Goal: Navigation & Orientation: Find specific page/section

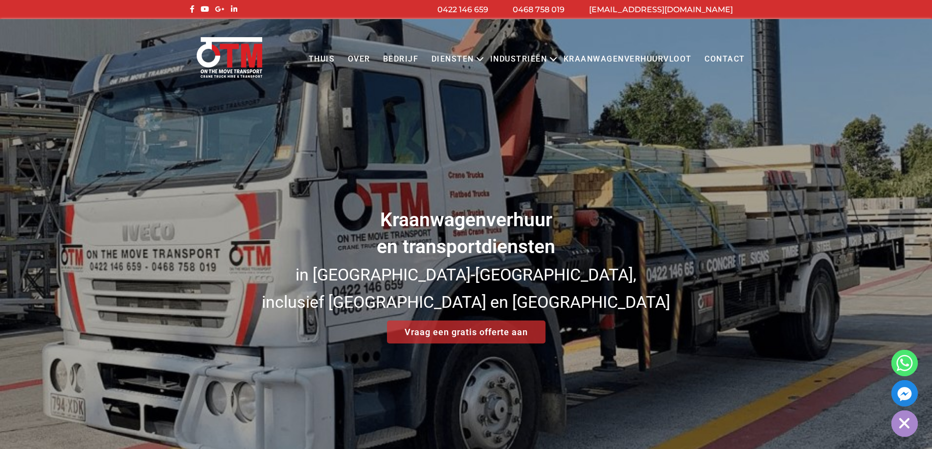
click at [649, 54] on font "Kraanwagenverhuurvloot" at bounding box center [627, 58] width 128 height 9
click at [647, 58] on font "Kraanwagenverhuurvloot" at bounding box center [627, 58] width 128 height 9
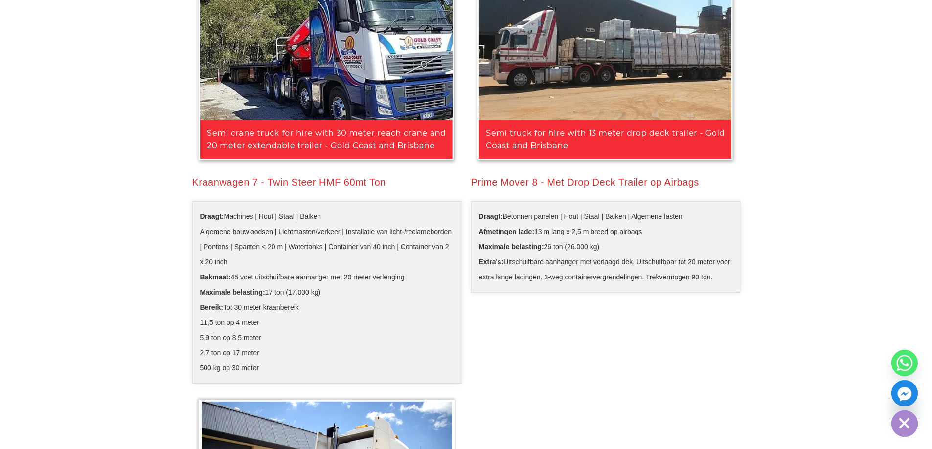
scroll to position [1467, 0]
